Goal: Communication & Community: Answer question/provide support

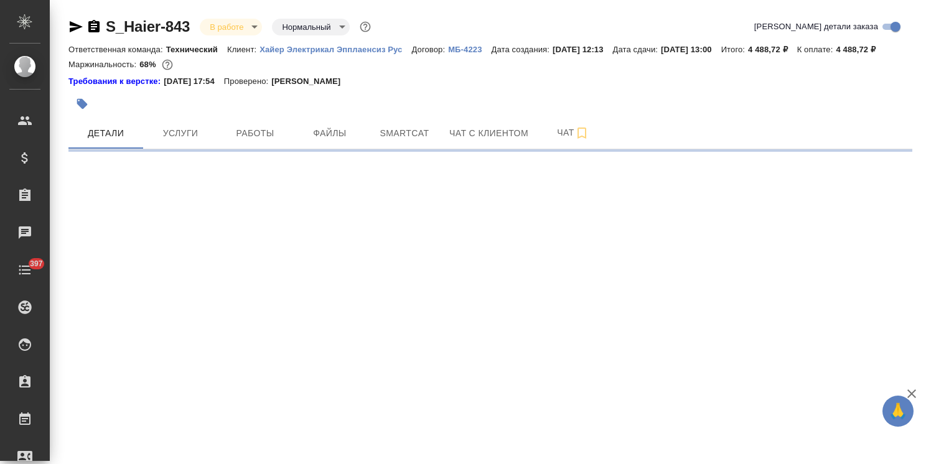
select select "RU"
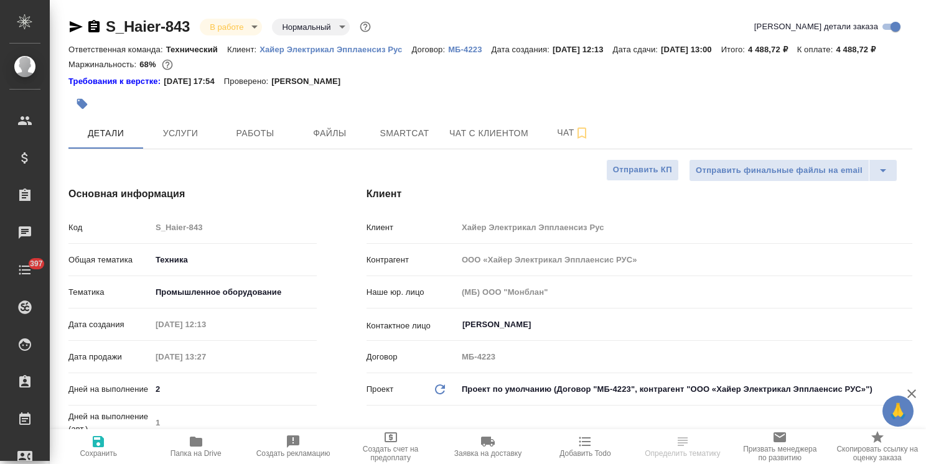
type input "Белякова [PERSON_NAME]"
type input "Павлова Антонина a.pavlova"
type textarea "x"
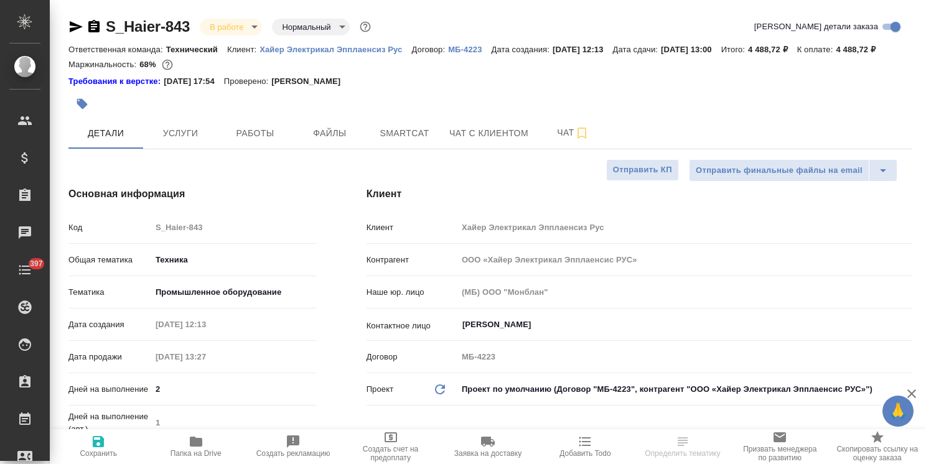
type textarea "x"
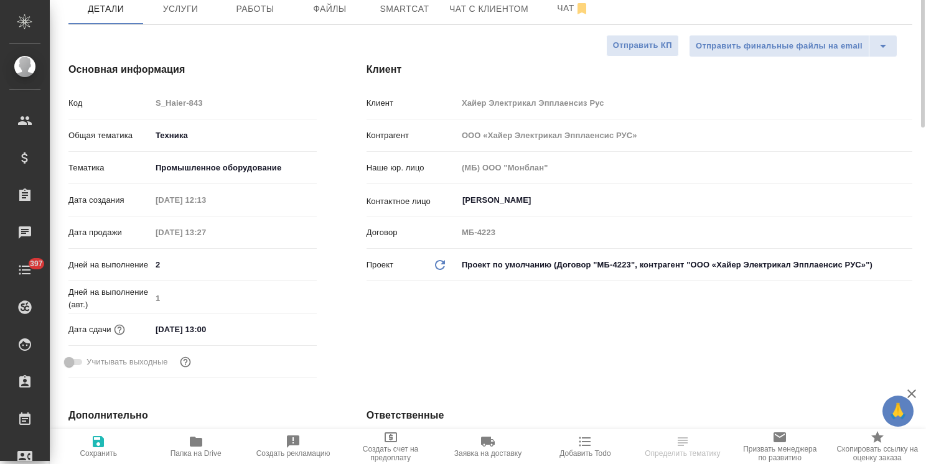
scroll to position [249, 0]
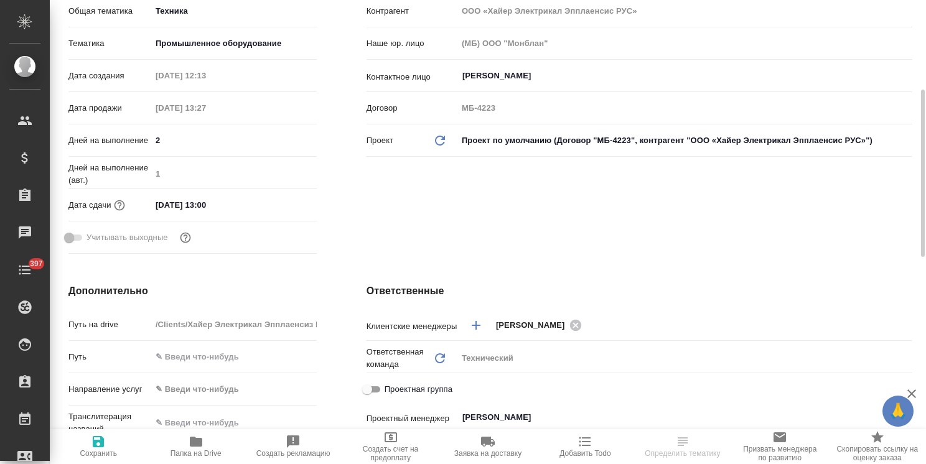
type textarea "x"
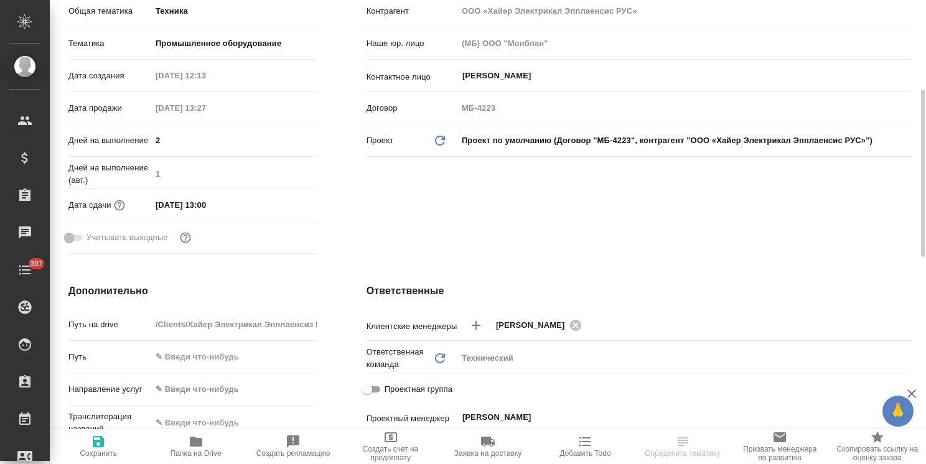
type textarea "x"
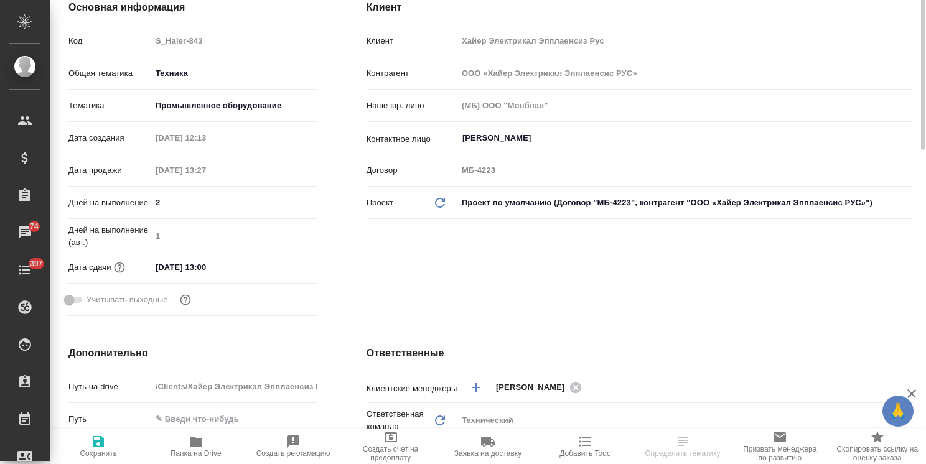
scroll to position [124, 0]
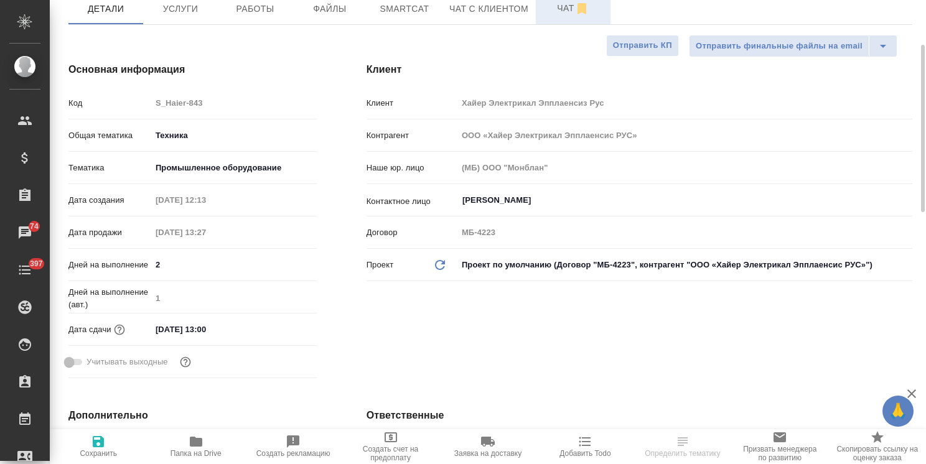
click at [551, 16] on span "Чат" at bounding box center [573, 9] width 60 height 16
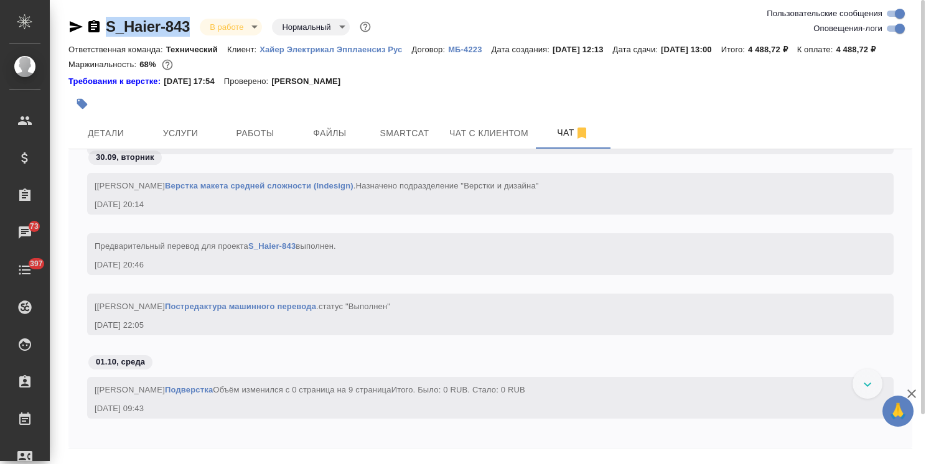
drag, startPoint x: 190, startPoint y: 11, endPoint x: 82, endPoint y: 3, distance: 107.9
click at [84, 4] on div "S_Haier-843 В работе inProgress Нормальный normal Ответственная команда: Технич…" at bounding box center [491, 252] width 858 height 505
copy link "S_Haier-843"
click at [187, 141] on span "Услуги" at bounding box center [181, 134] width 60 height 16
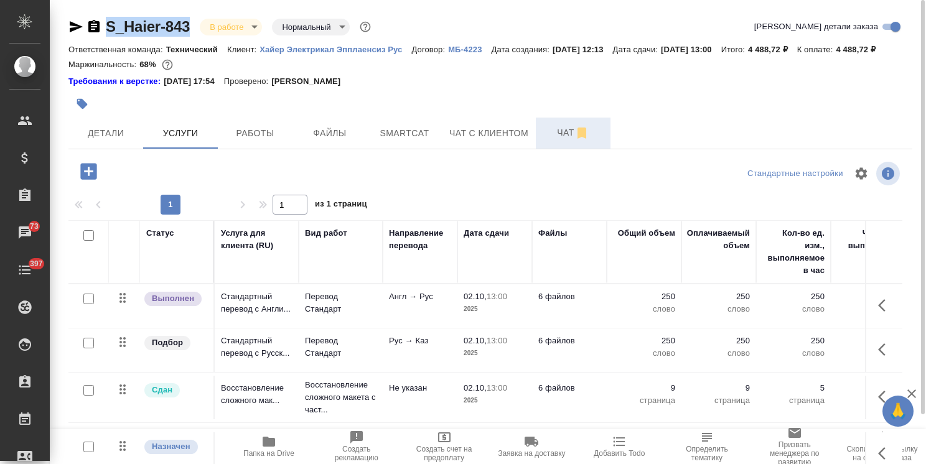
click at [565, 141] on span "Чат" at bounding box center [573, 133] width 60 height 16
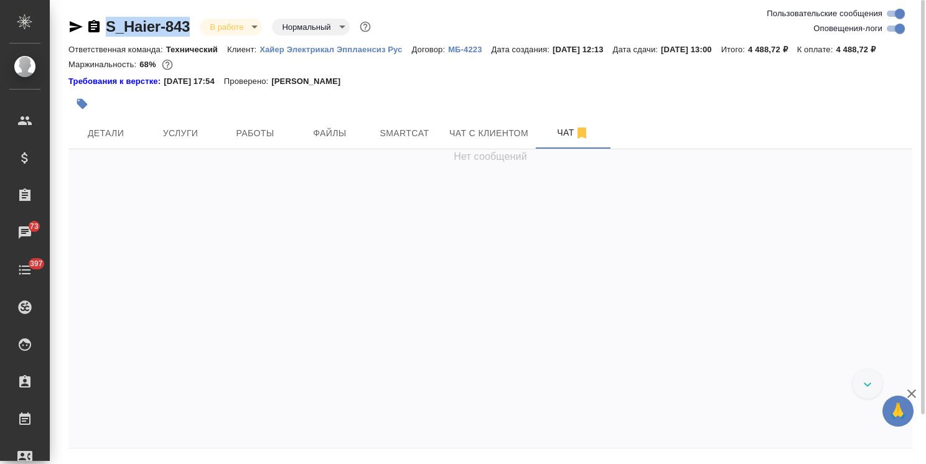
scroll to position [13092, 0]
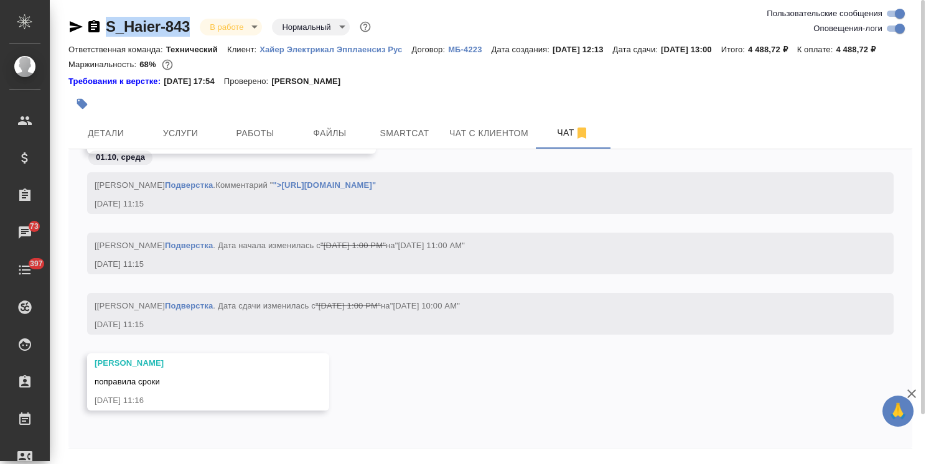
click at [910, 393] on icon "button" at bounding box center [911, 394] width 15 height 15
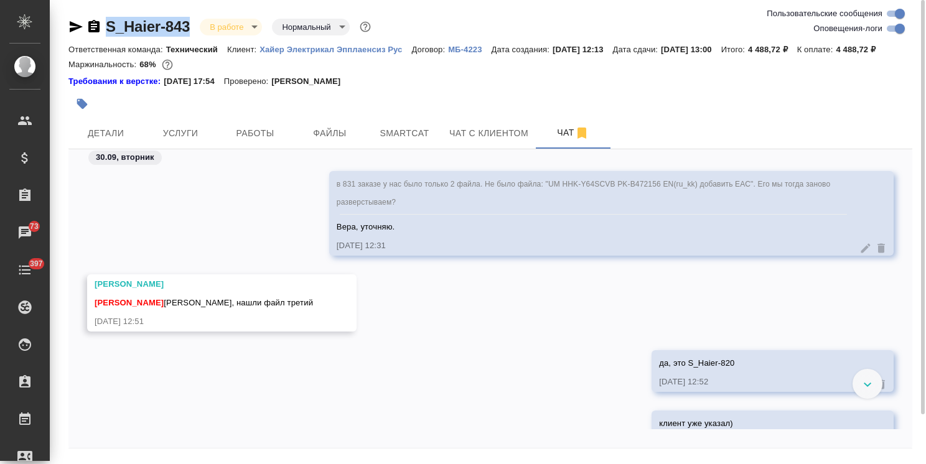
scroll to position [1699, 0]
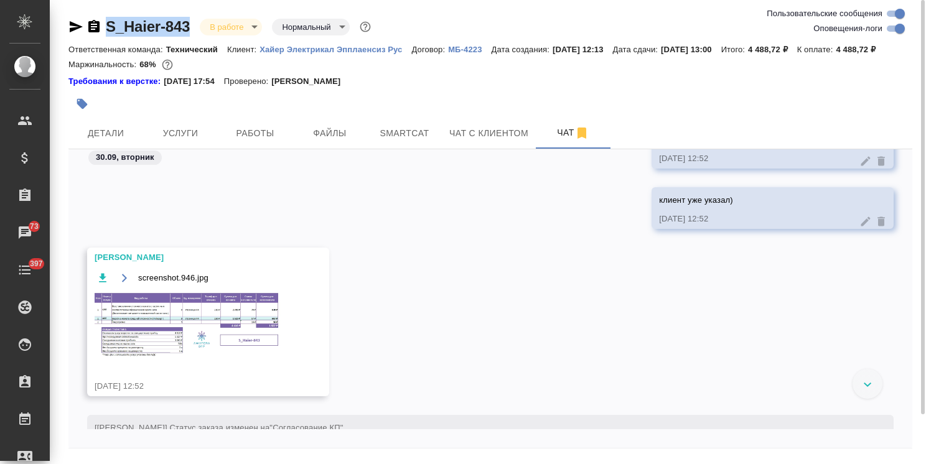
click at [243, 321] on img at bounding box center [188, 325] width 187 height 67
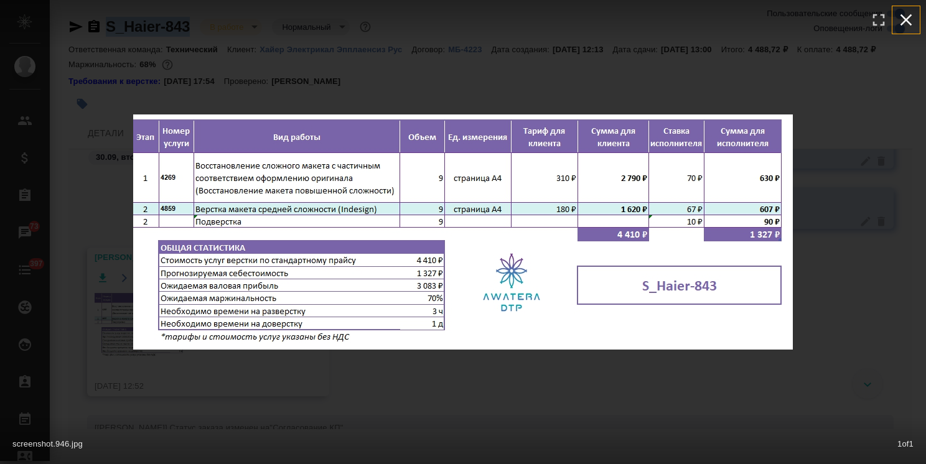
click at [909, 19] on icon "button" at bounding box center [906, 20] width 20 height 20
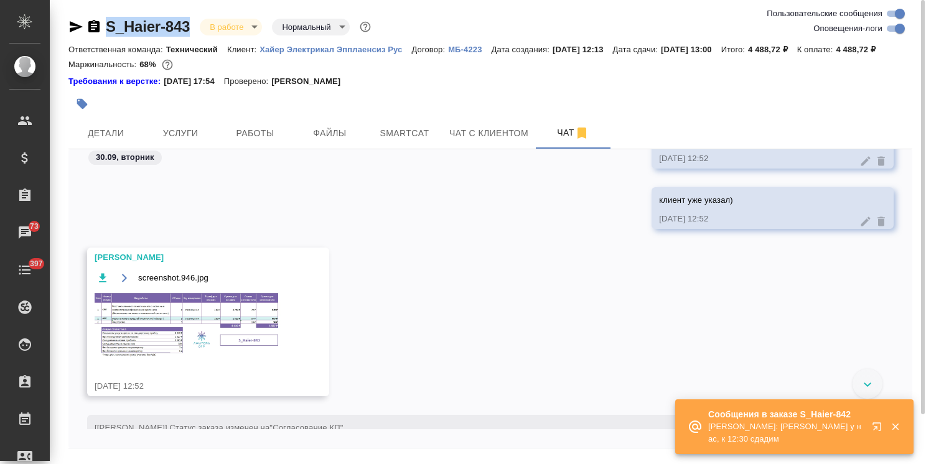
click at [217, 335] on img at bounding box center [188, 325] width 187 height 67
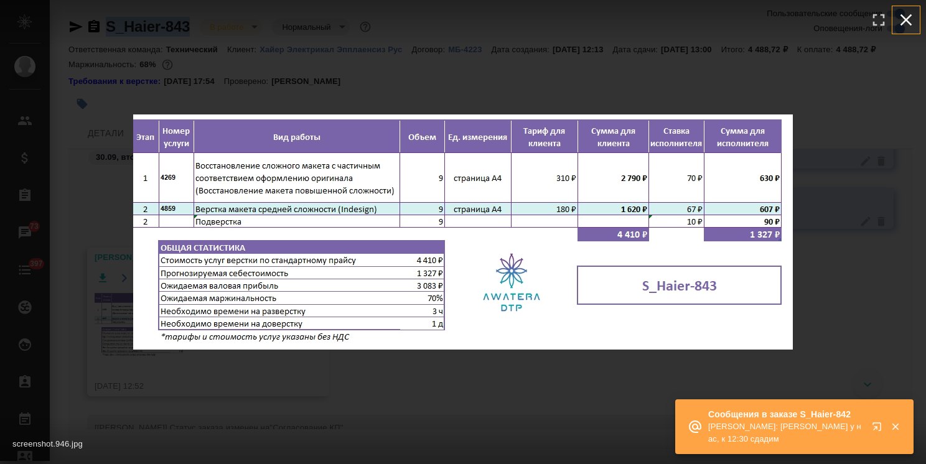
click at [903, 19] on icon "button" at bounding box center [906, 20] width 20 height 20
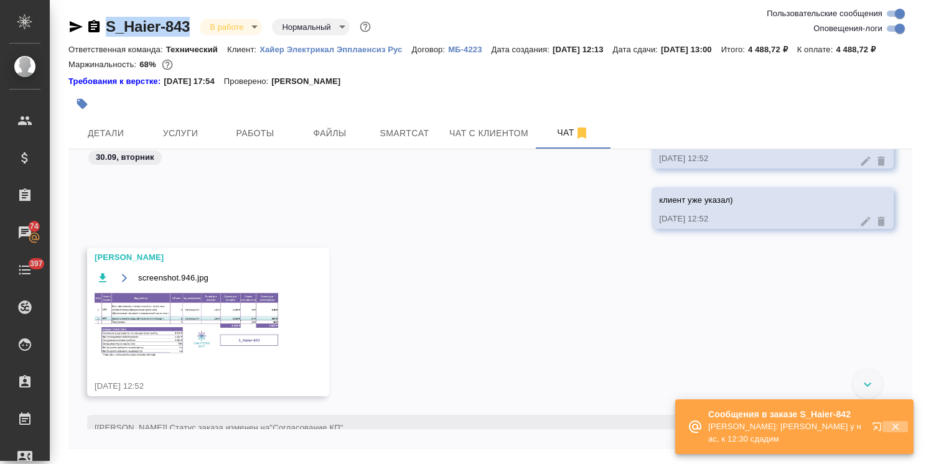
click at [894, 429] on icon "button" at bounding box center [895, 426] width 11 height 11
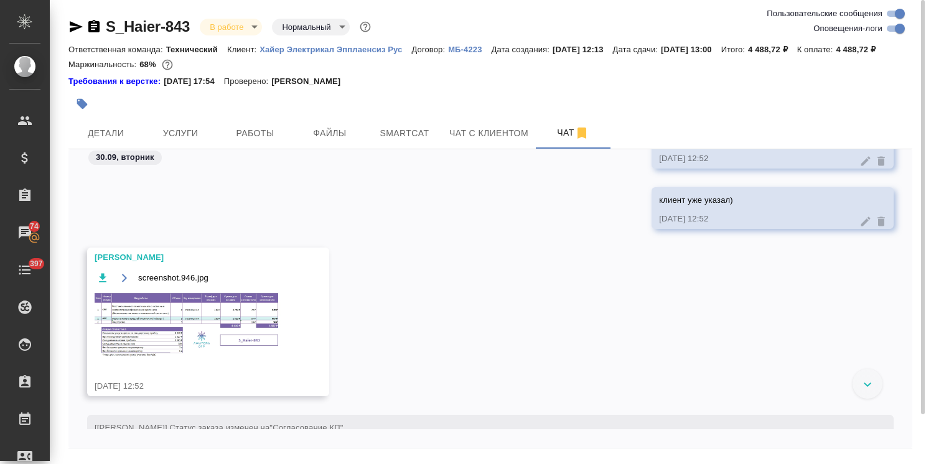
click at [878, 398] on div at bounding box center [868, 384] width 30 height 30
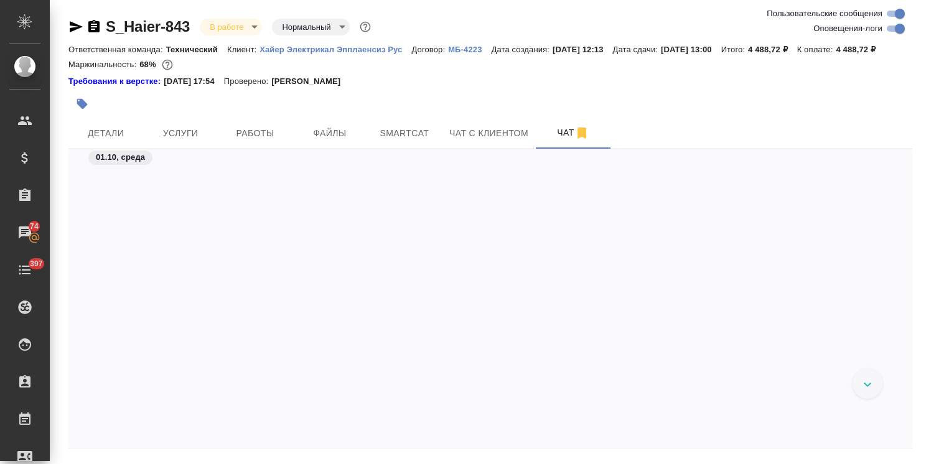
scroll to position [6734, 0]
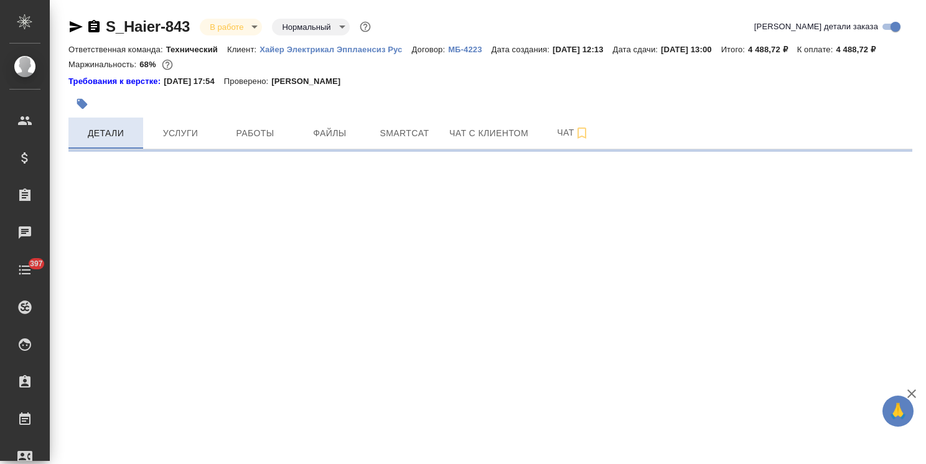
select select "RU"
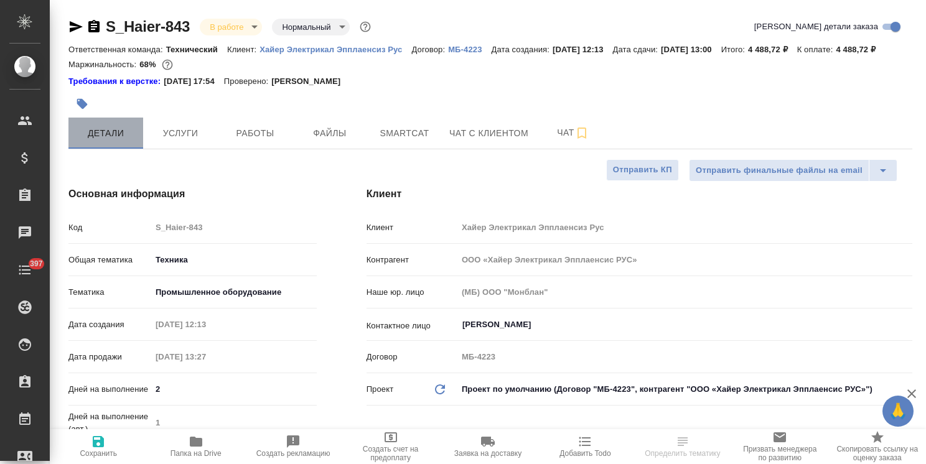
click at [124, 141] on span "Детали" at bounding box center [106, 134] width 60 height 16
type textarea "x"
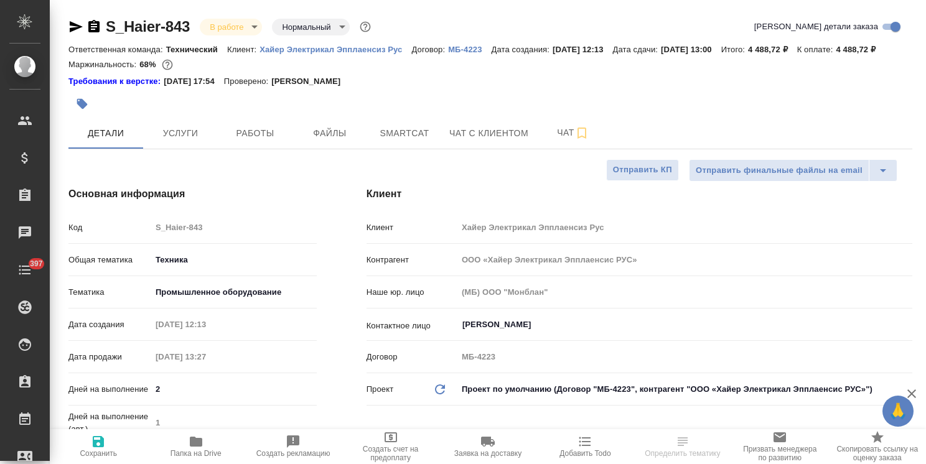
type textarea "x"
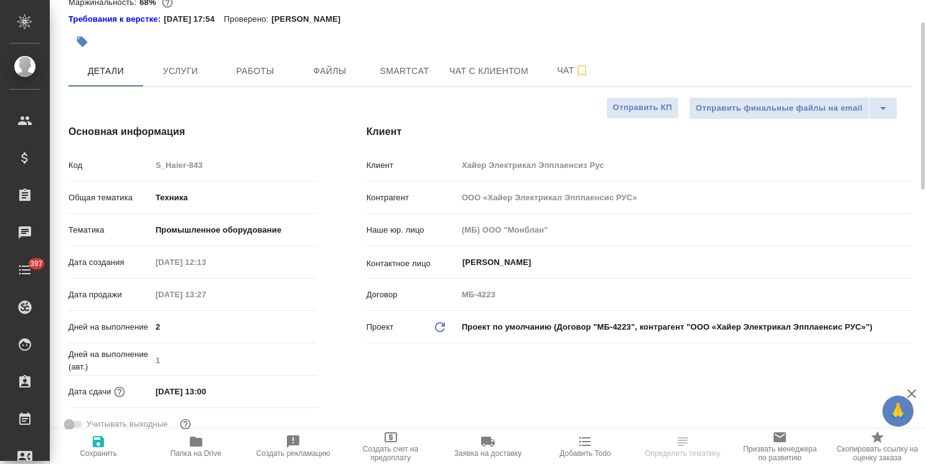
type textarea "x"
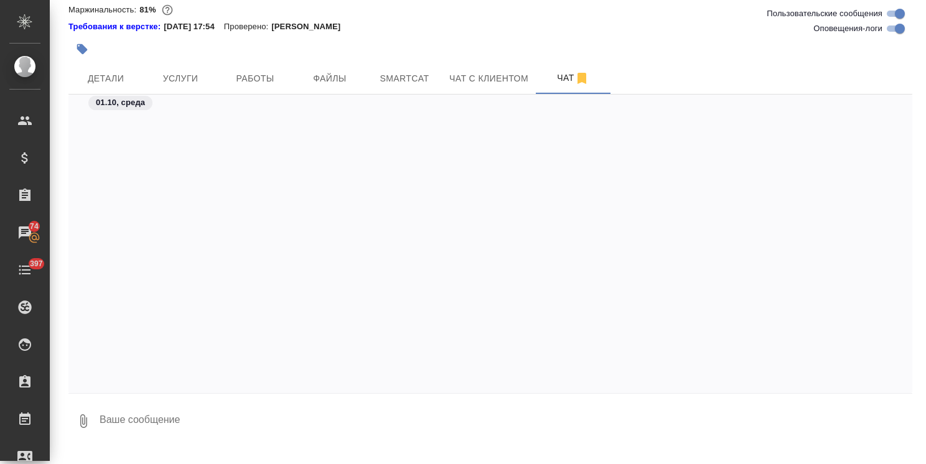
scroll to position [34126, 0]
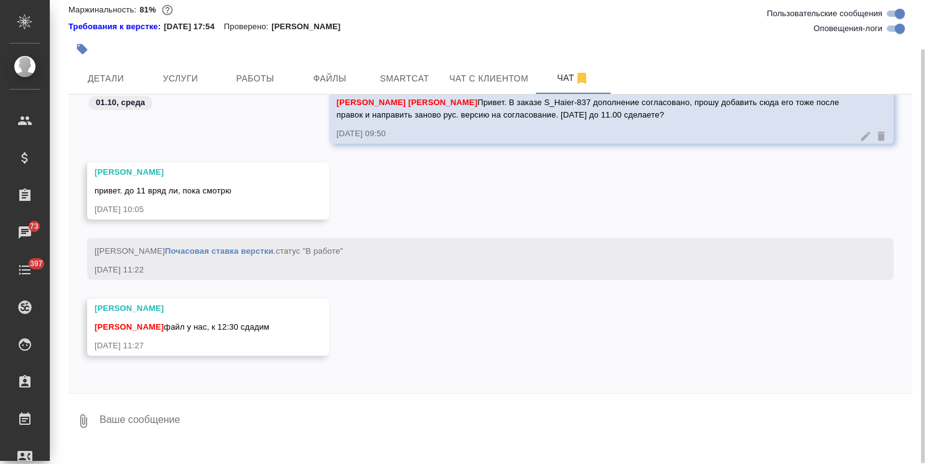
click at [142, 437] on textarea at bounding box center [505, 421] width 814 height 42
type textarea "Хорошо, жду)"
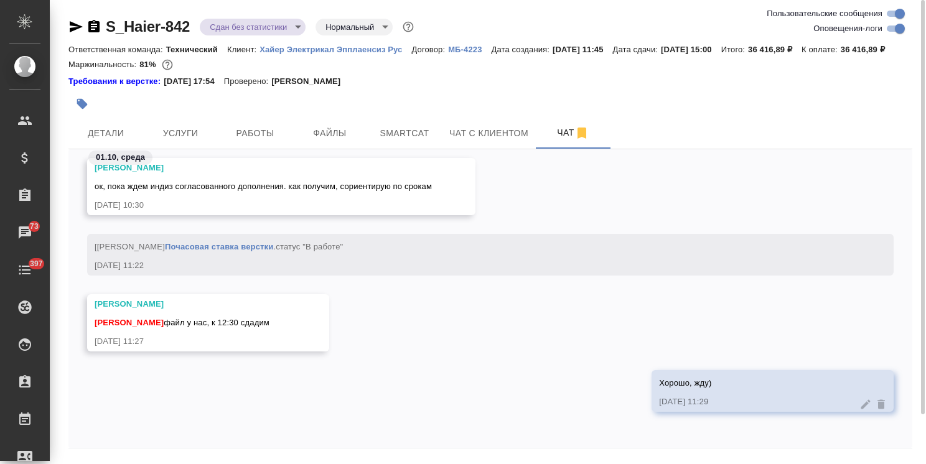
scroll to position [34323, 0]
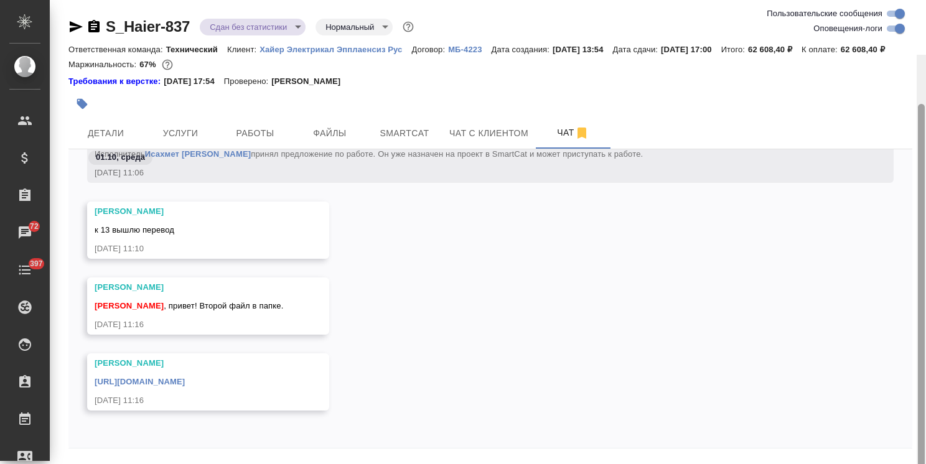
scroll to position [55, 0]
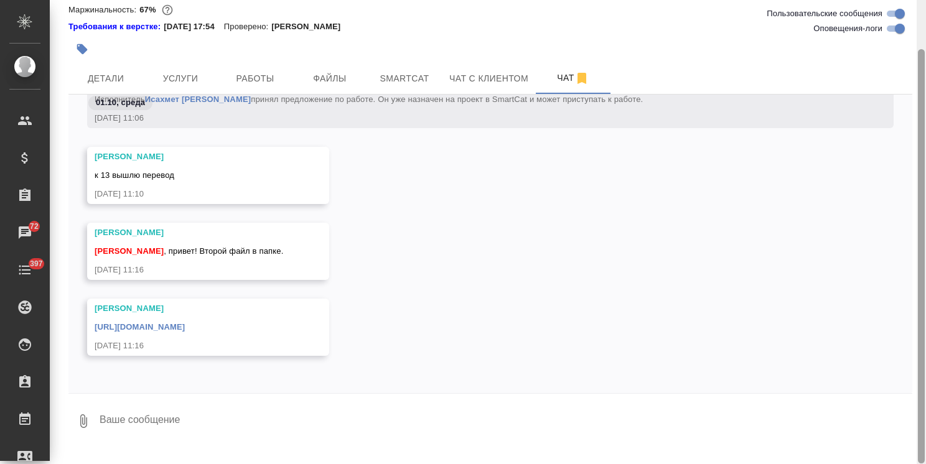
drag, startPoint x: 921, startPoint y: 392, endPoint x: 911, endPoint y: 428, distance: 37.4
click at [911, 428] on div "S_Haier-837 Сдан без статистики distributed Нормальный normal Ответственная ком…" at bounding box center [488, 232] width 876 height 464
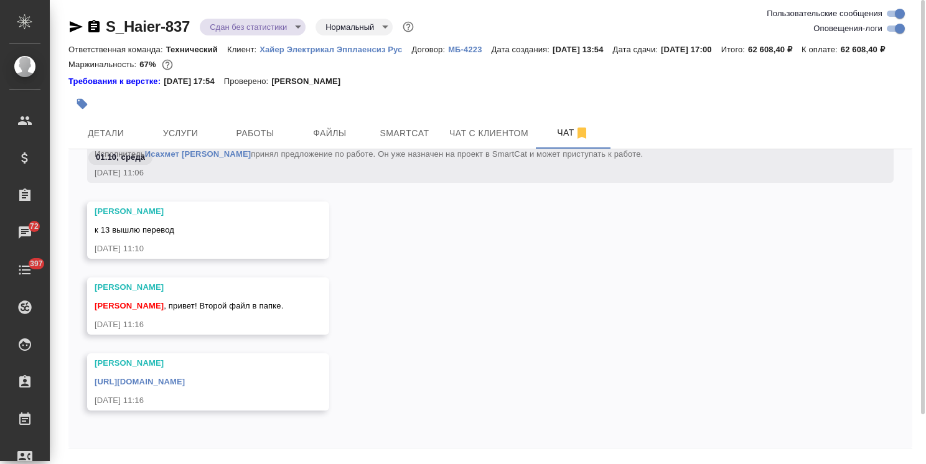
scroll to position [66921, 0]
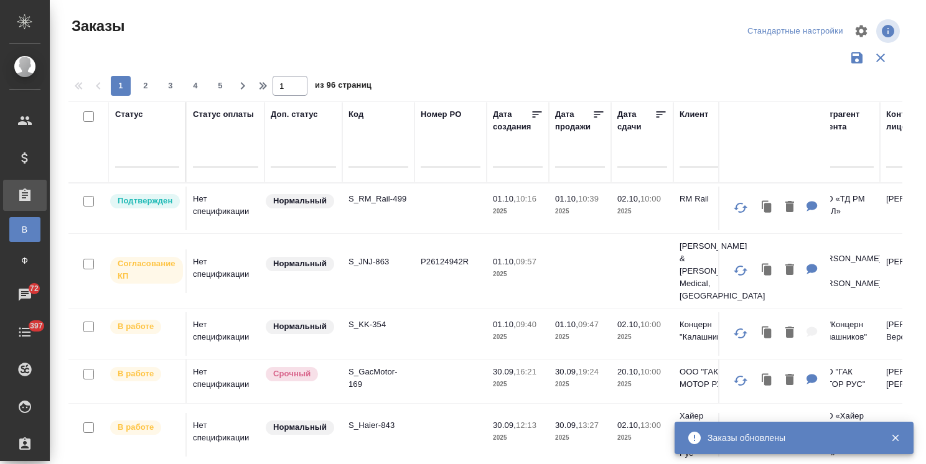
click at [378, 151] on input "text" at bounding box center [379, 159] width 60 height 16
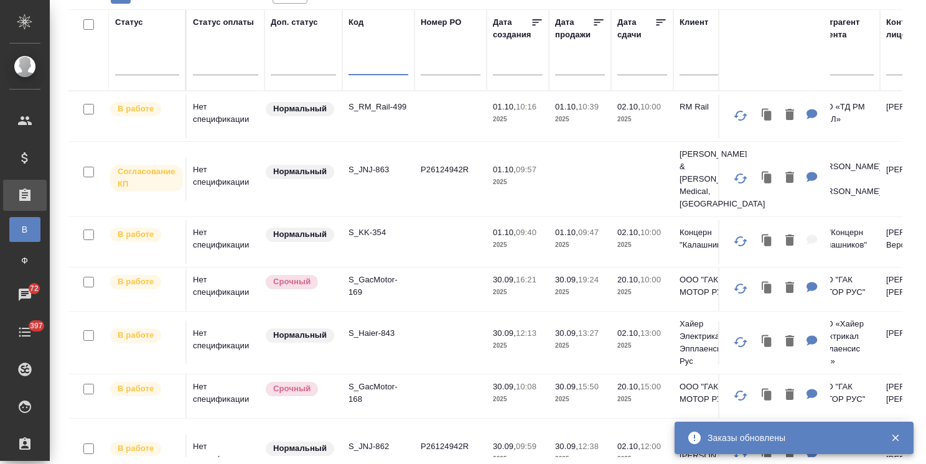
paste input "S_Haier-840"
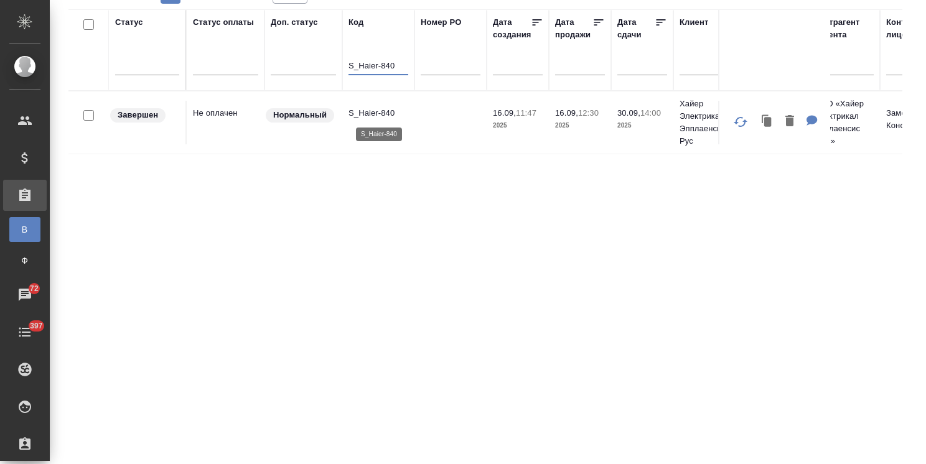
click at [385, 108] on p "S_Haier-840" at bounding box center [379, 113] width 60 height 12
drag, startPoint x: 405, startPoint y: 61, endPoint x: 350, endPoint y: 61, distance: 55.4
click at [354, 61] on input "S_Haier-840" at bounding box center [379, 67] width 60 height 16
type input "S"
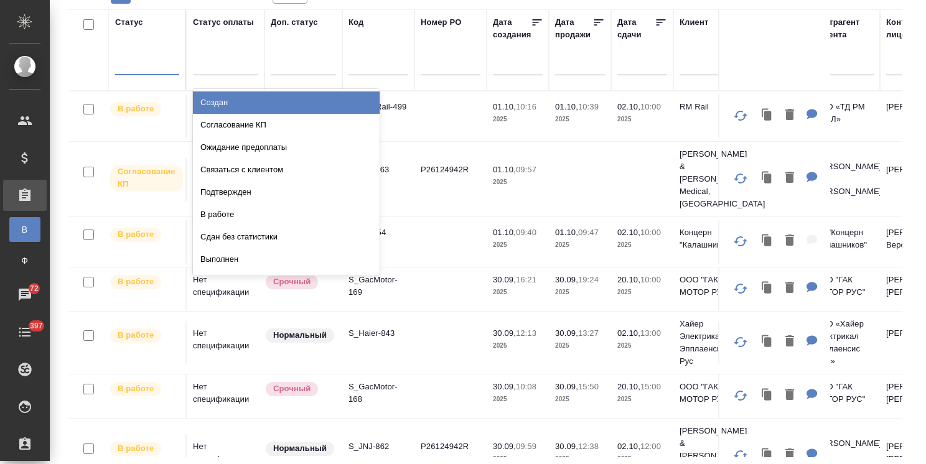
click at [148, 66] on div at bounding box center [147, 63] width 64 height 18
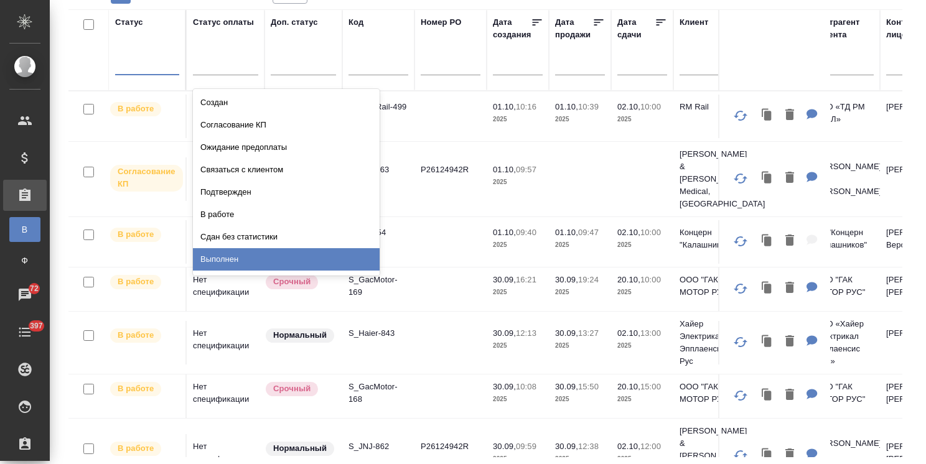
click at [215, 260] on div "Выполнен" at bounding box center [286, 259] width 187 height 22
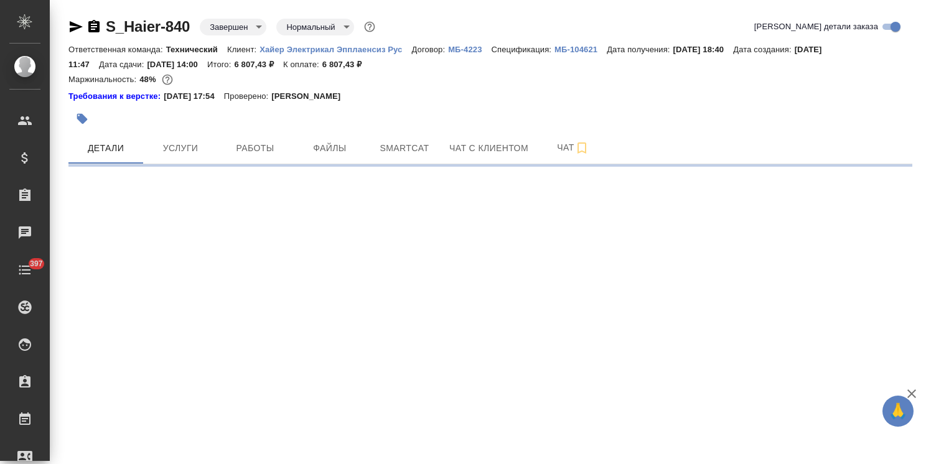
select select "RU"
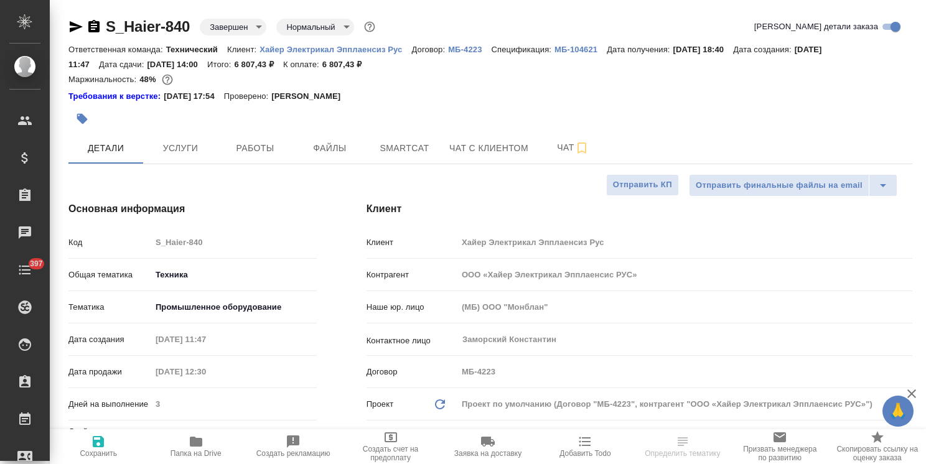
type textarea "x"
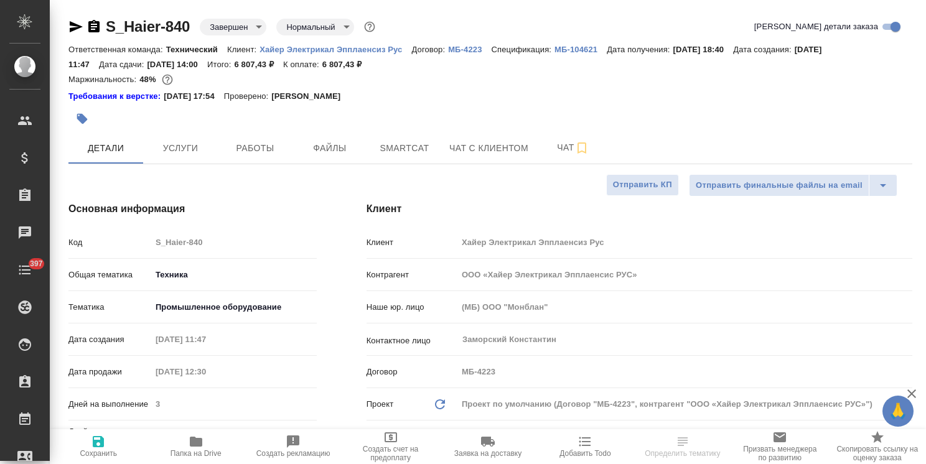
type textarea "x"
click at [542, 151] on button "Чат" at bounding box center [573, 148] width 75 height 31
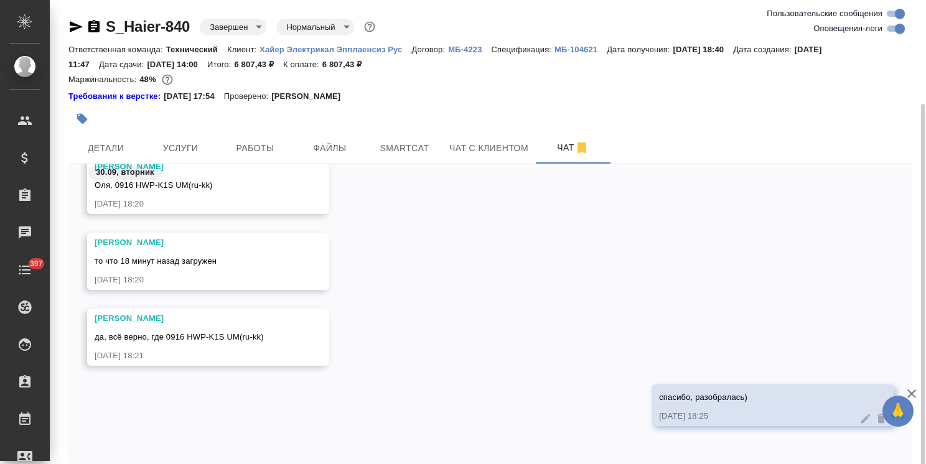
scroll to position [55, 0]
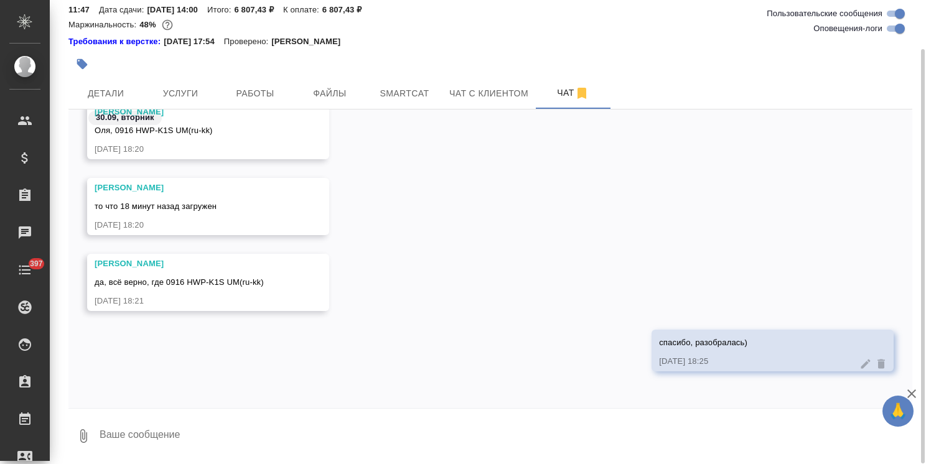
click at [164, 433] on textarea at bounding box center [505, 436] width 814 height 42
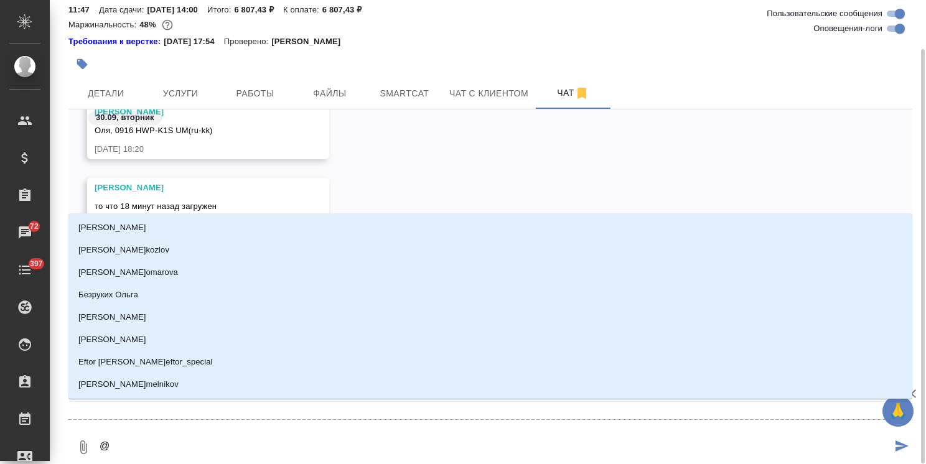
type textarea "@а"
type input "[PERSON_NAME]"
type textarea "@ар"
type input "ар"
type textarea "@арс"
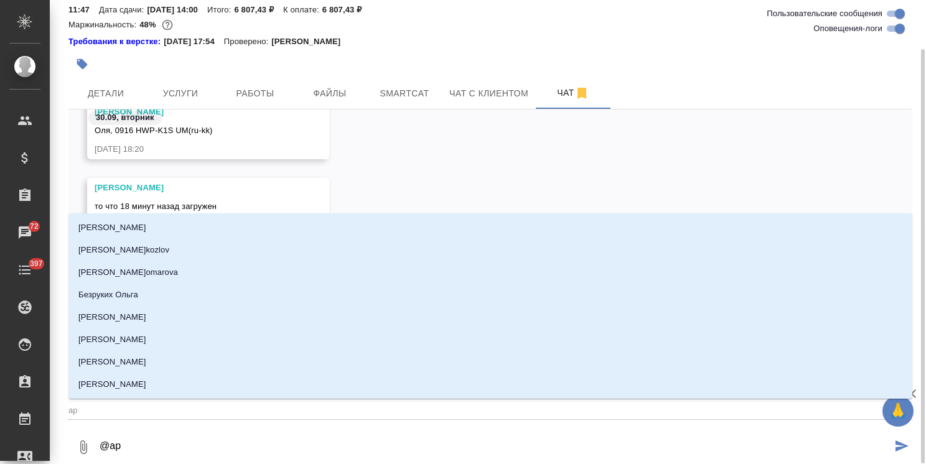
type input "арс"
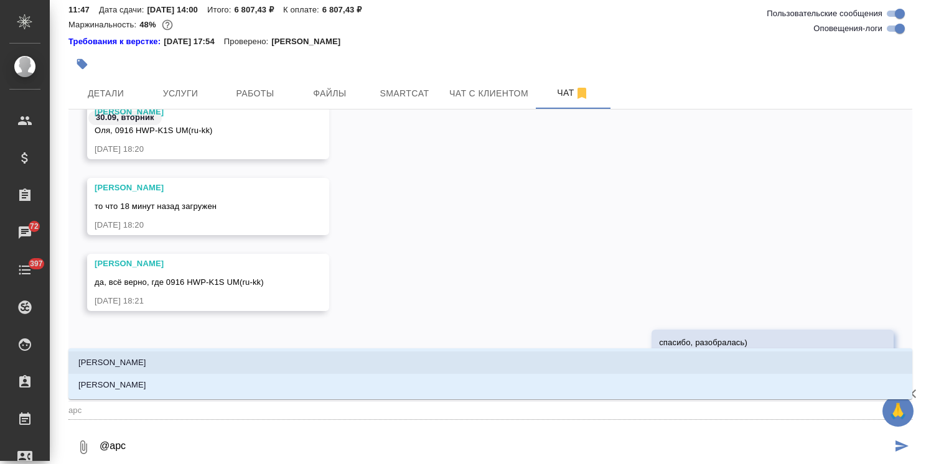
click at [154, 352] on li "[PERSON_NAME]" at bounding box center [490, 363] width 844 height 22
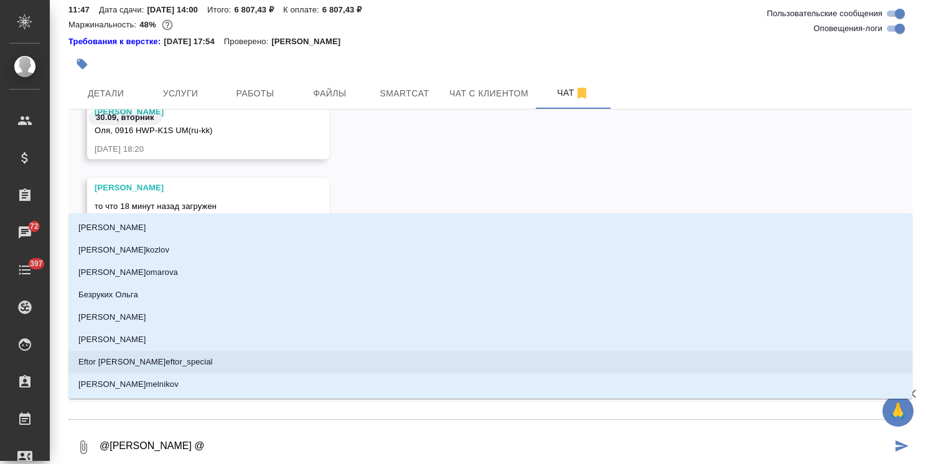
type textarea "@[PERSON_NAME] @б"
type input "б"
type textarea "@[PERSON_NAME] @бе"
type input "бе"
type textarea "@[PERSON_NAME] @бел"
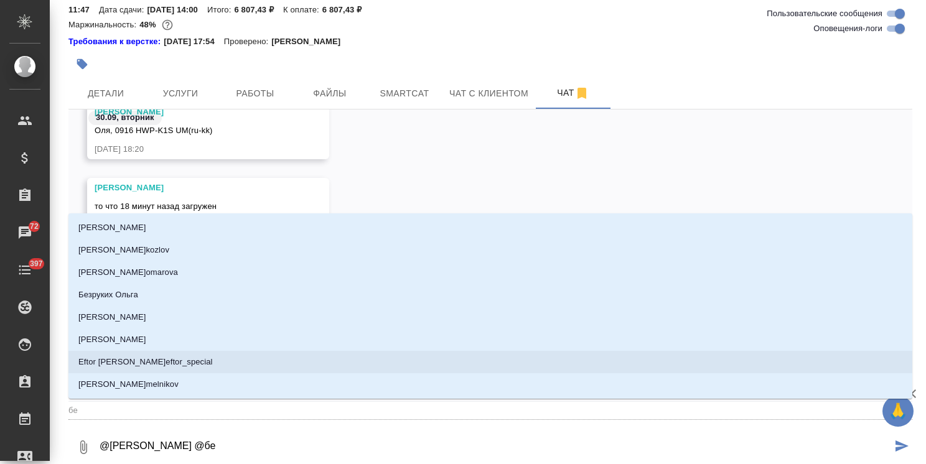
type input "бел"
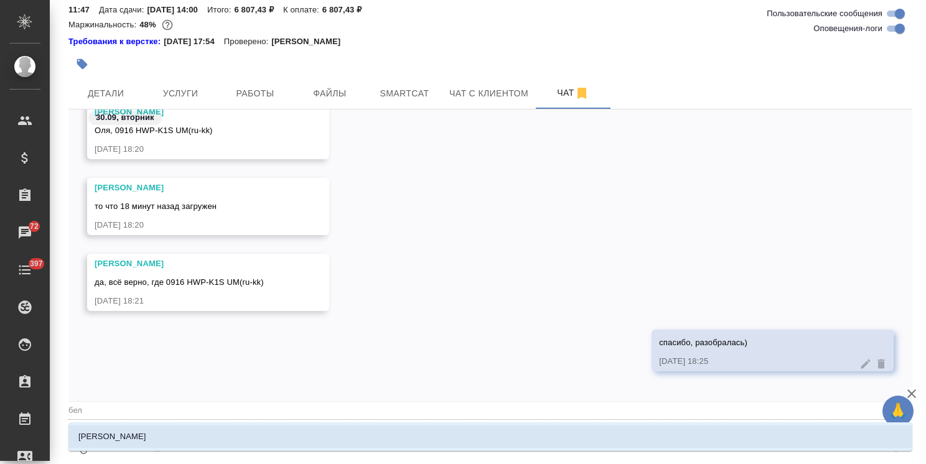
click at [147, 443] on li "[PERSON_NAME]" at bounding box center [490, 437] width 844 height 22
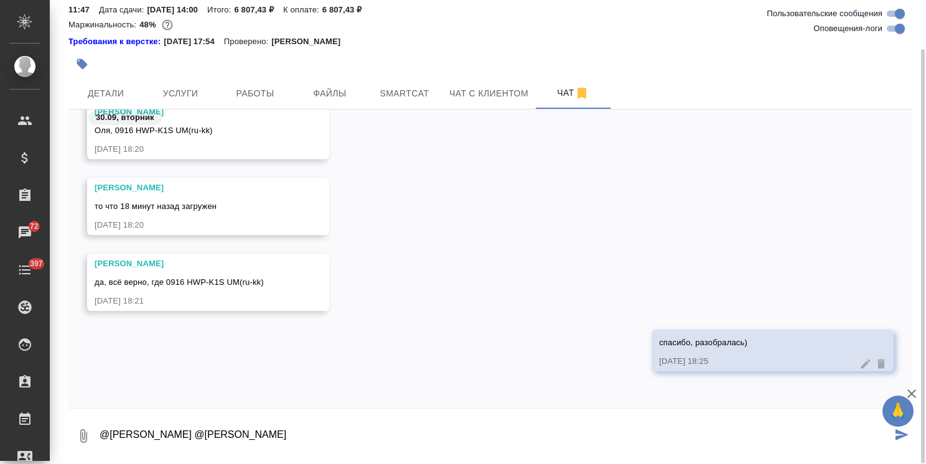
paste textarea "[PERSON_NAME], добрый день, Спасибо, просьба внести правки, ранее она уже была …"
type textarea "@[PERSON_NAME] @[PERSON_NAME] [PERSON_NAME], добрый день, Спасибо, просьба внес…"
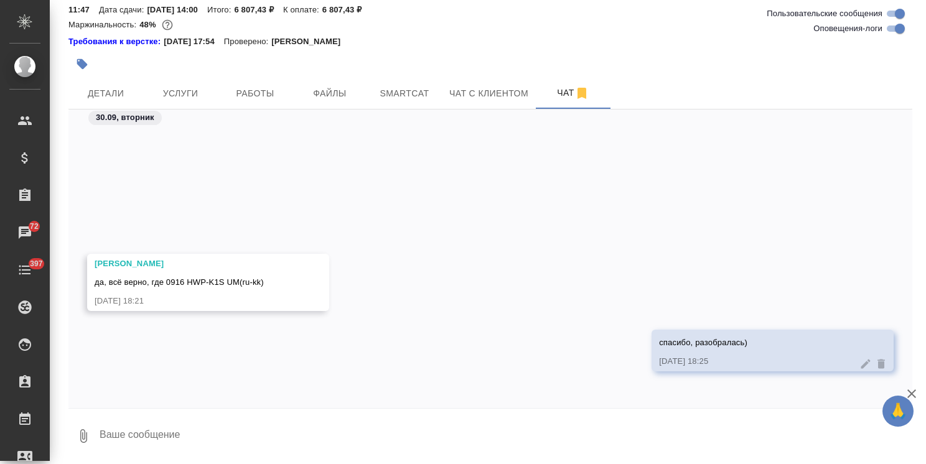
scroll to position [33803, 0]
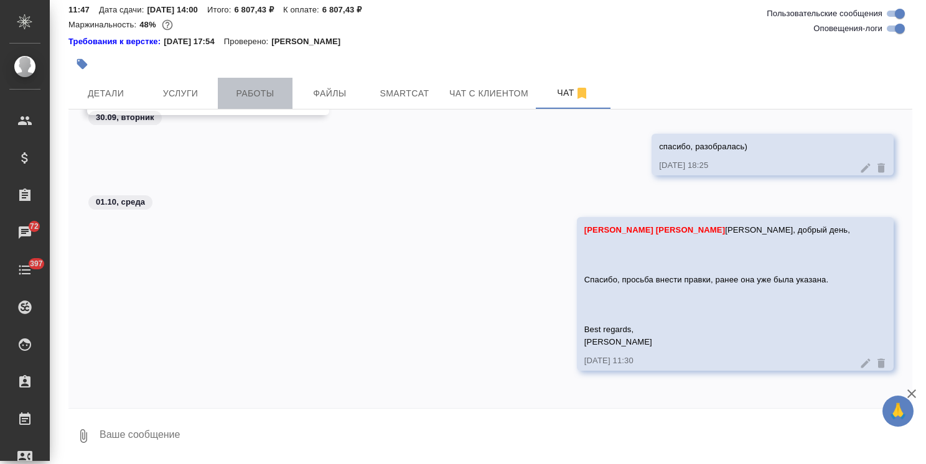
click at [268, 96] on span "Работы" at bounding box center [255, 94] width 60 height 16
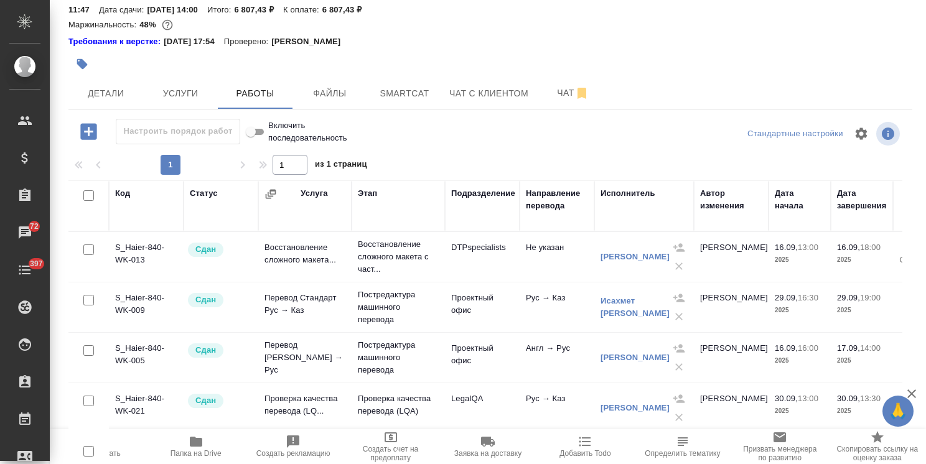
click at [219, 444] on span "Папка на Drive" at bounding box center [195, 446] width 82 height 24
click at [562, 100] on span "Чат" at bounding box center [573, 93] width 60 height 16
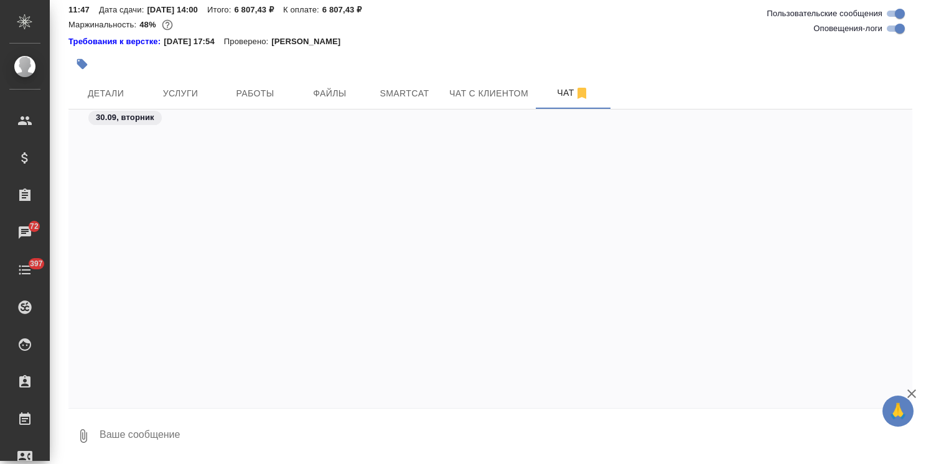
scroll to position [33945, 0]
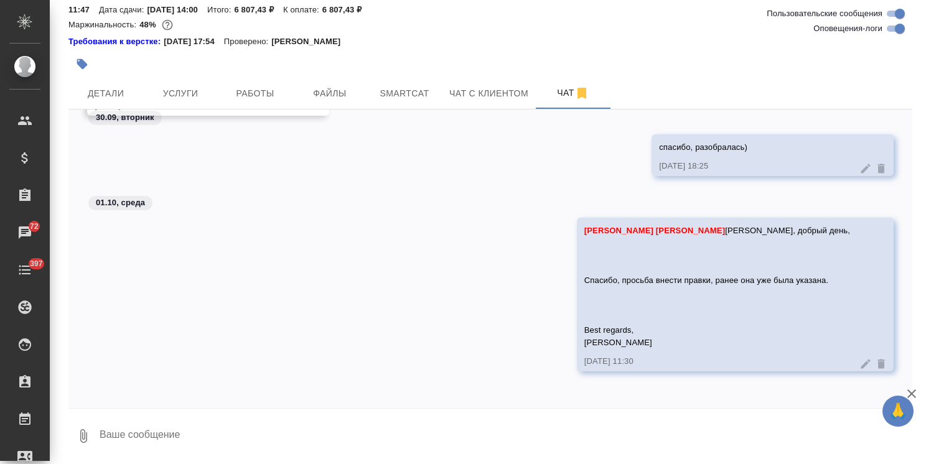
click at [219, 427] on textarea at bounding box center [505, 436] width 814 height 42
paste textarea "[PERSON_NAME], добрый день, Спасибо, просьба внести правки, ранее она уже была …"
type textarea "[PERSON_NAME], добрый день, Спасибо, просьба внести правки, ранее она уже была …"
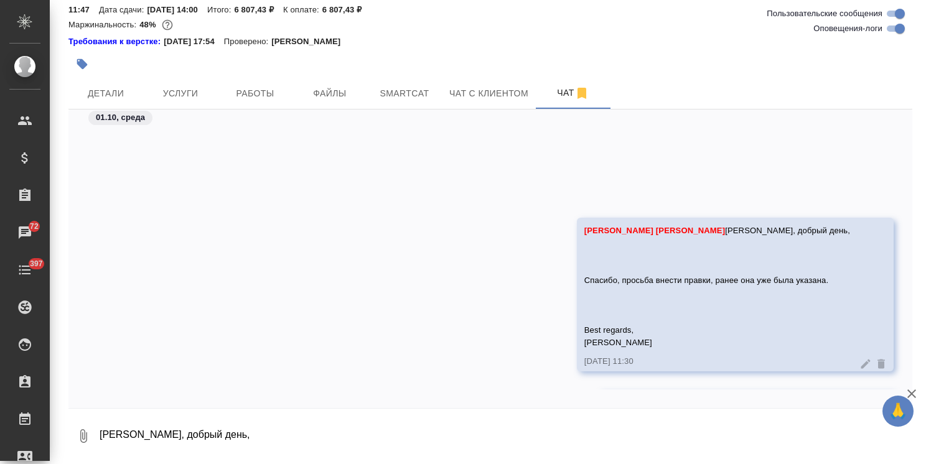
scroll to position [34118, 0]
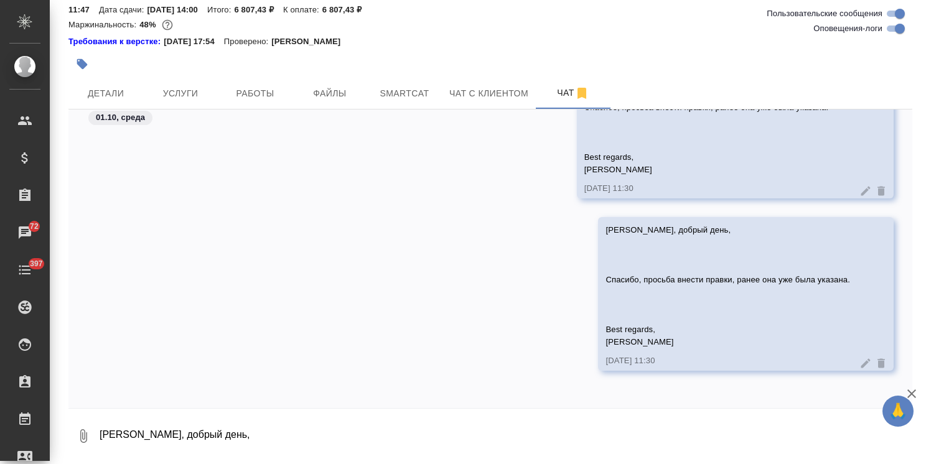
click at [860, 367] on div at bounding box center [874, 363] width 28 height 12
click at [878, 365] on icon at bounding box center [881, 363] width 7 height 9
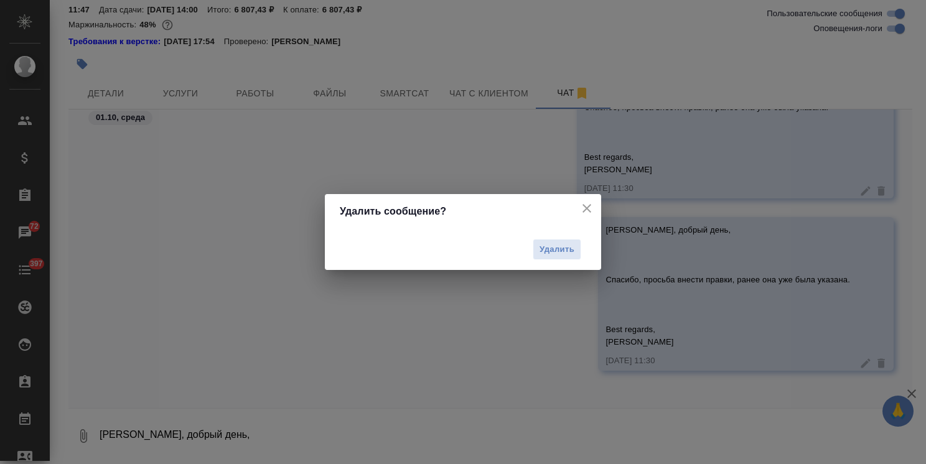
drag, startPoint x: 571, startPoint y: 251, endPoint x: 513, endPoint y: 74, distance: 186.8
click at [570, 250] on span "Удалить" at bounding box center [557, 250] width 35 height 14
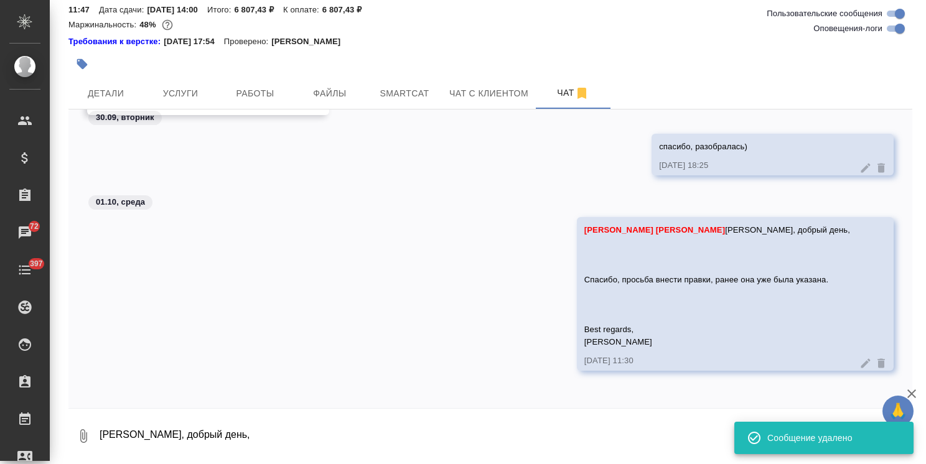
scroll to position [33945, 0]
click at [211, 432] on textarea "[PERSON_NAME], добрый день, Спасибо, просьба внести правки, ранее она уже была …" at bounding box center [505, 436] width 814 height 42
paste textarea "[URL][DOMAIN_NAME]"
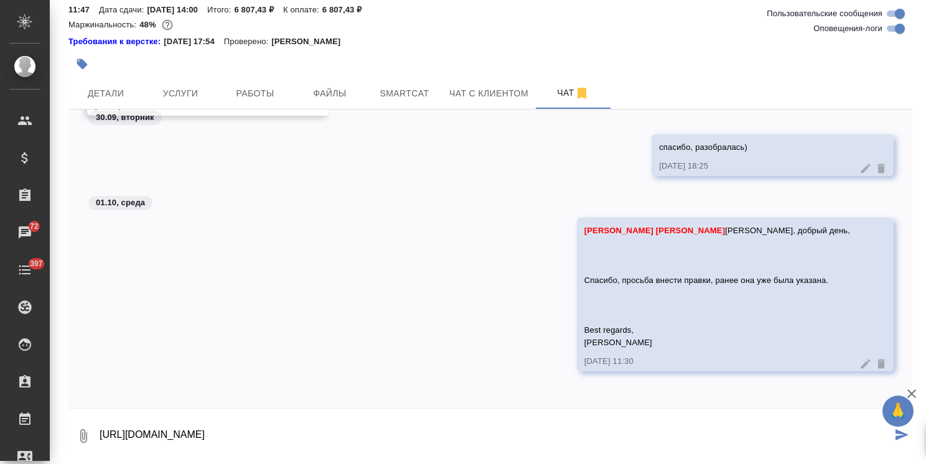
type textarea "[URL][DOMAIN_NAME]"
